Goal: Entertainment & Leisure: Consume media (video, audio)

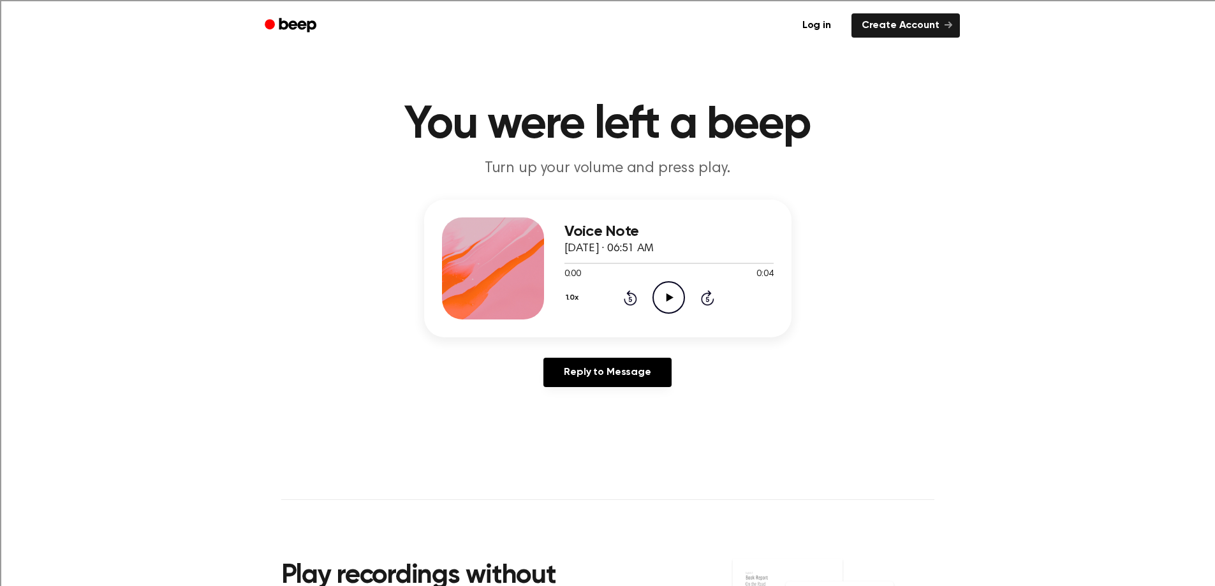
click at [699, 298] on div "1.0x Rewind 5 seconds Play Audio Skip 5 seconds" at bounding box center [668, 297] width 209 height 33
click at [675, 298] on icon "Play Audio" at bounding box center [668, 297] width 33 height 33
click at [661, 298] on icon "Play Audio" at bounding box center [668, 297] width 33 height 33
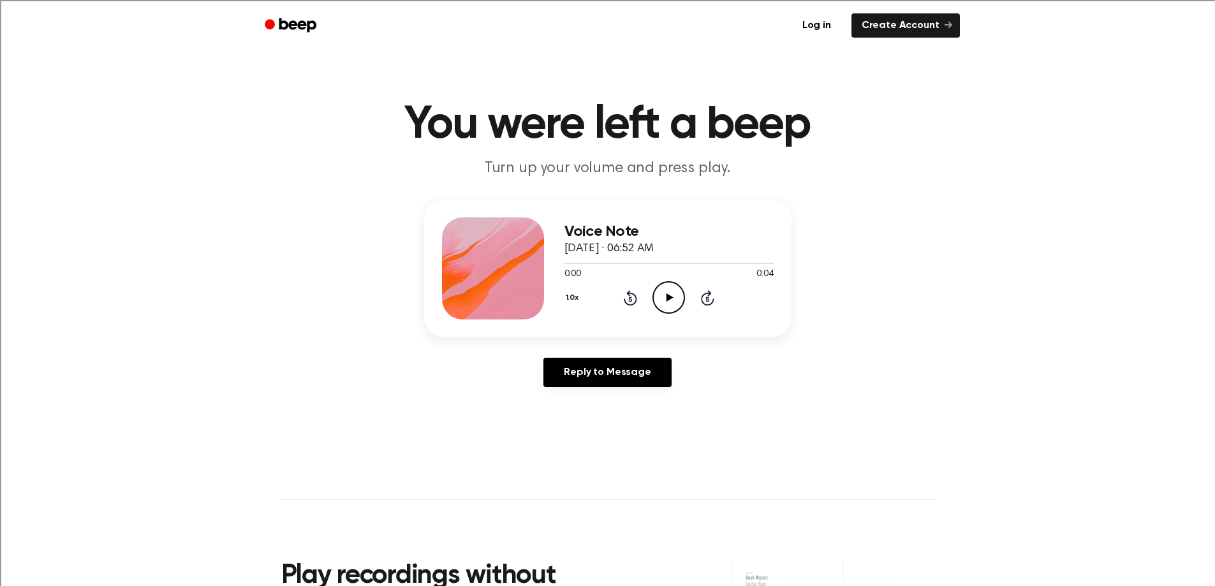
click at [665, 293] on icon "Play Audio" at bounding box center [668, 297] width 33 height 33
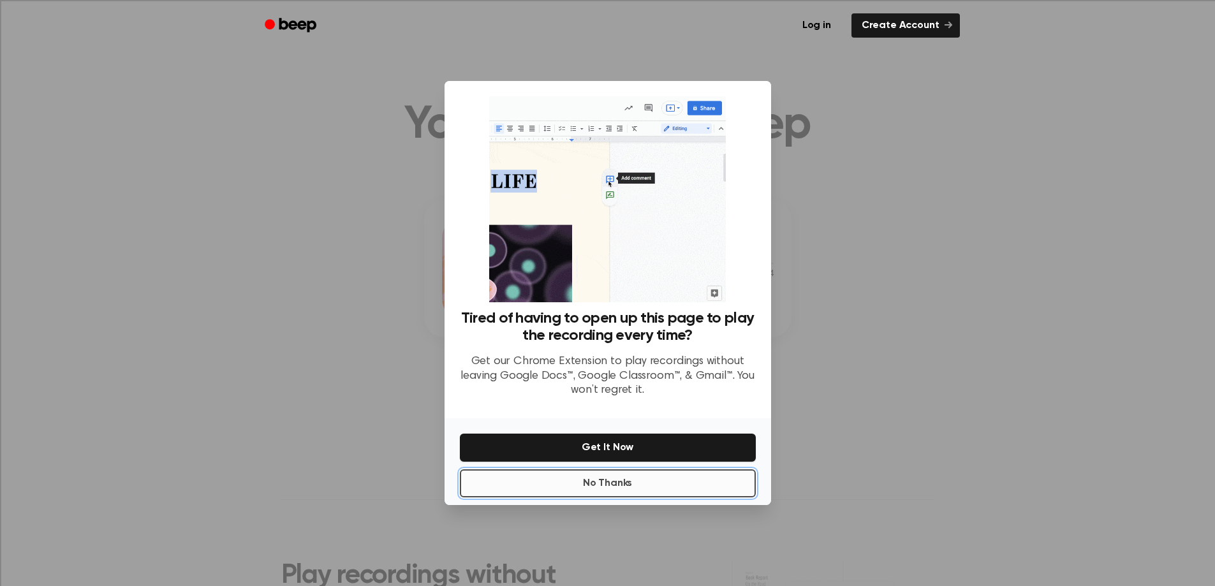
click at [618, 480] on button "No Thanks" at bounding box center [608, 483] width 296 height 28
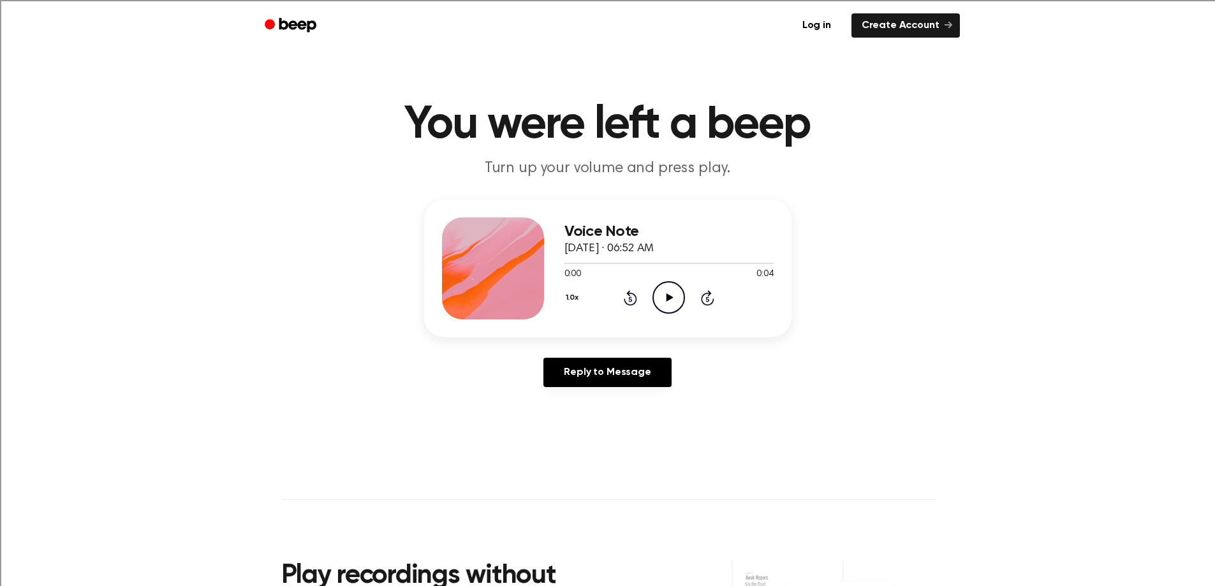
click at [668, 309] on icon "Play Audio" at bounding box center [668, 297] width 33 height 33
